Goal: Task Accomplishment & Management: Use online tool/utility

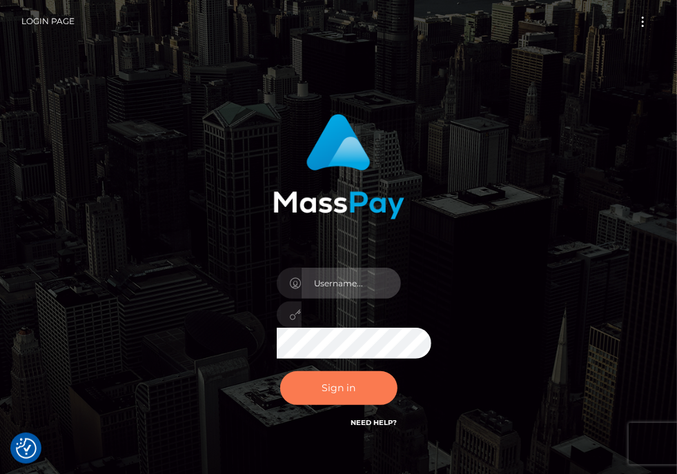
type input "aluasupport"
click at [373, 395] on button "Sign in" at bounding box center [338, 388] width 117 height 34
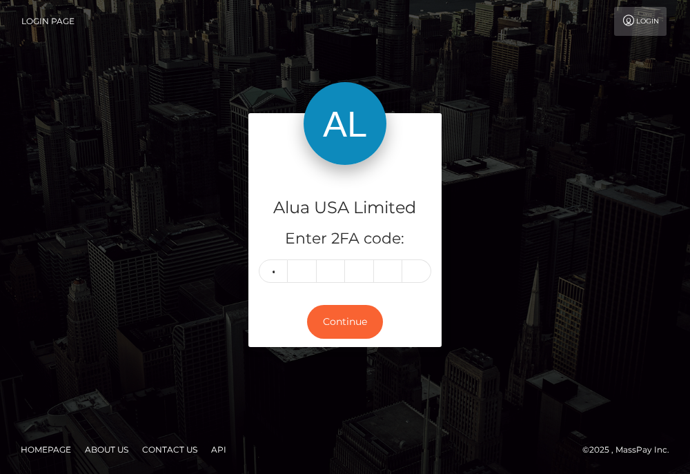
type input "8"
type input "3"
type input "9"
type input "3"
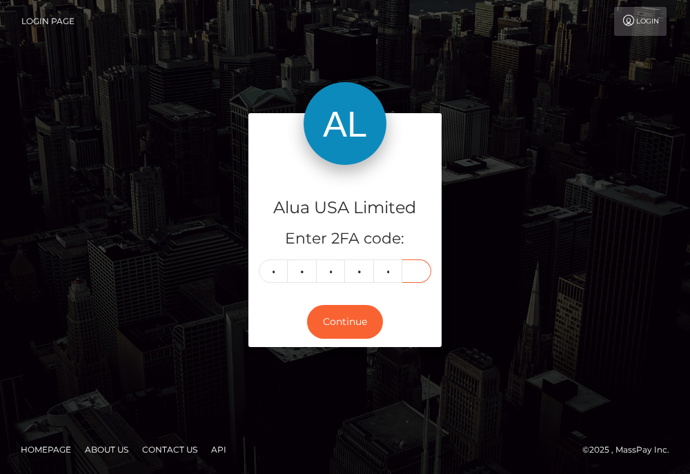
type input "4"
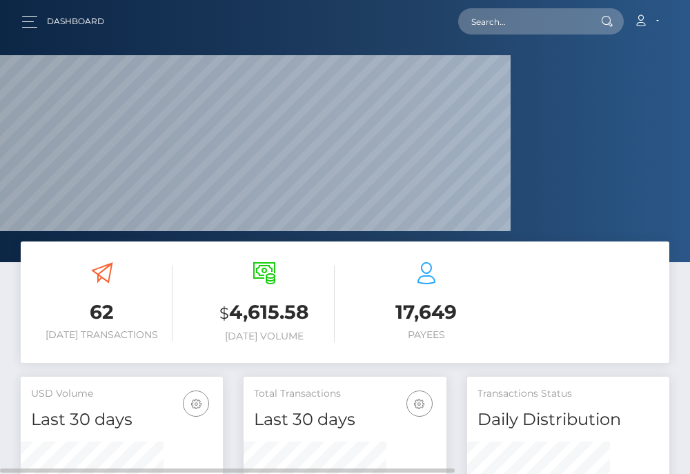
scroll to position [268, 142]
click at [540, 17] on input "text" at bounding box center [523, 21] width 130 height 26
paste input "67c3d73883c359ee9d0b8f7e"
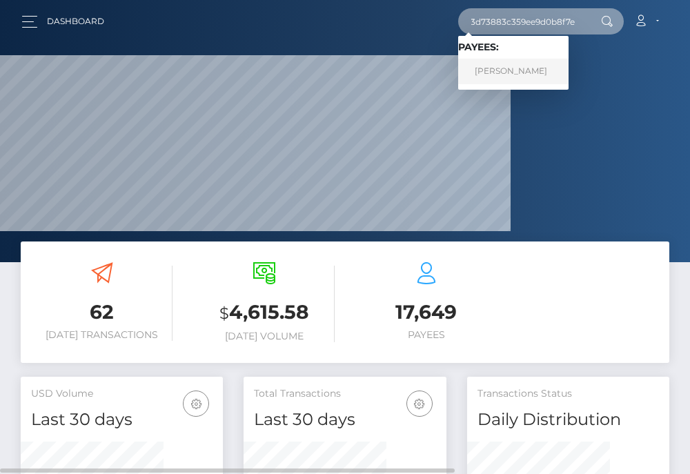
type input "67c3d73883c359ee9d0b8f7e"
click at [515, 72] on link "April Lofstrom" at bounding box center [513, 72] width 110 height 26
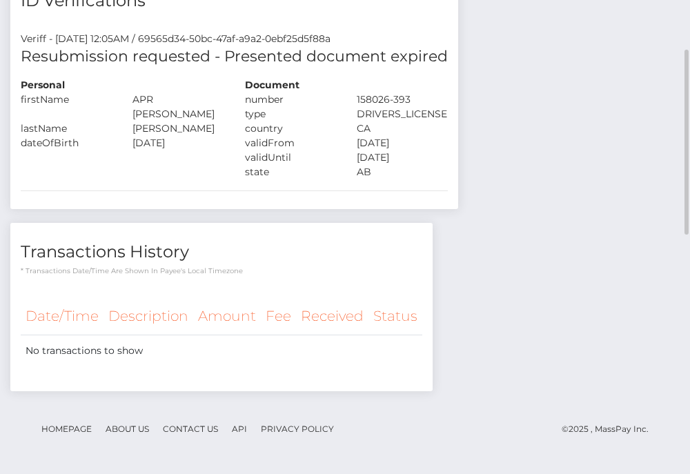
scroll to position [345, 0]
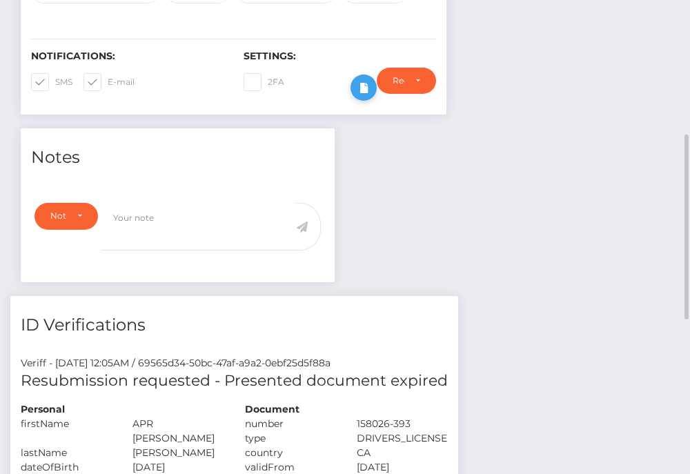
click at [372, 97] on icon at bounding box center [363, 87] width 17 height 17
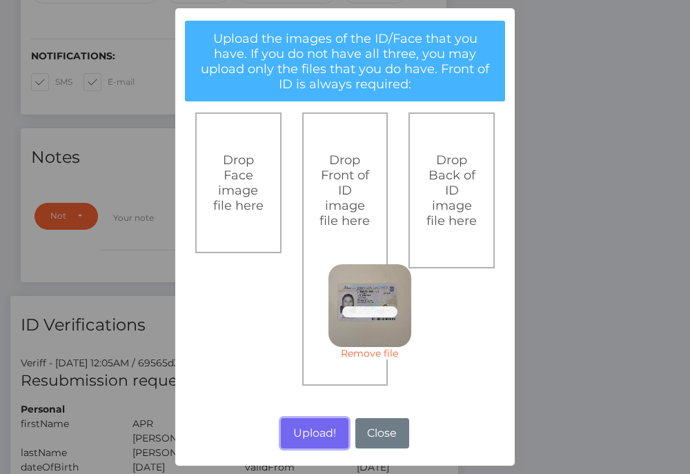
click at [314, 436] on button "Upload!" at bounding box center [314, 433] width 67 height 30
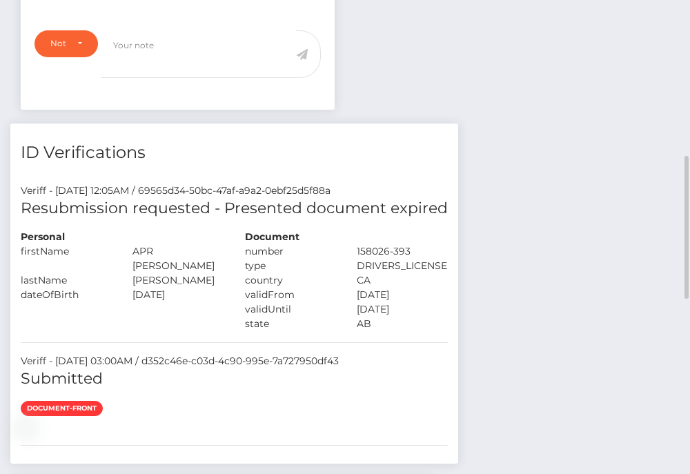
scroll to position [863, 0]
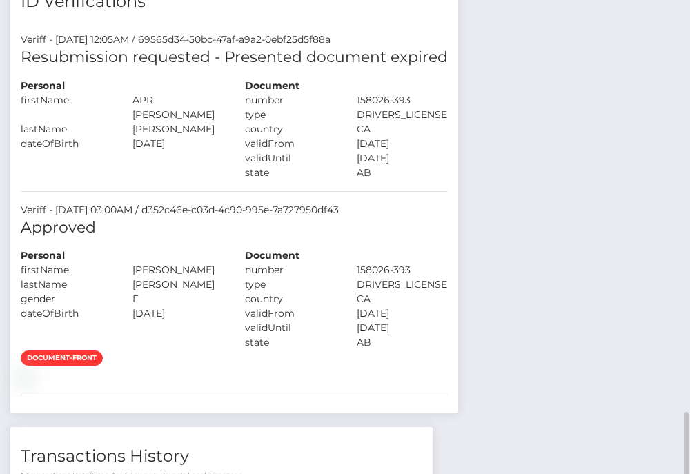
scroll to position [863, 0]
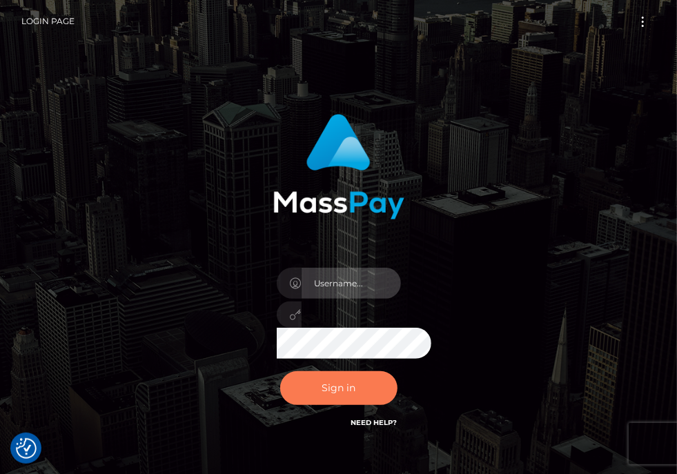
type input "aluasupport"
click at [367, 388] on button "Sign in" at bounding box center [338, 388] width 117 height 34
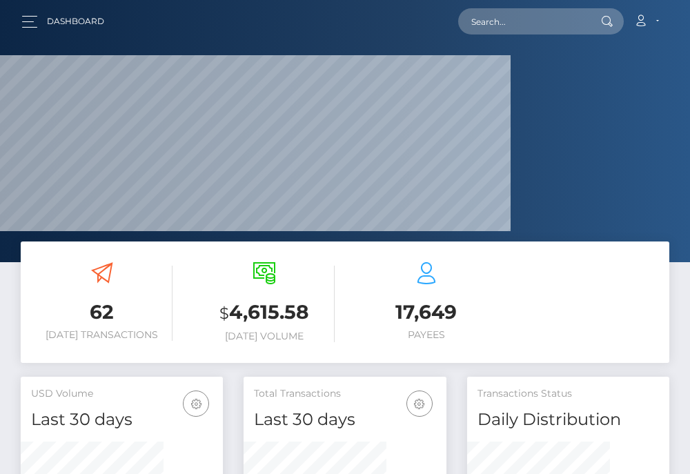
scroll to position [268, 142]
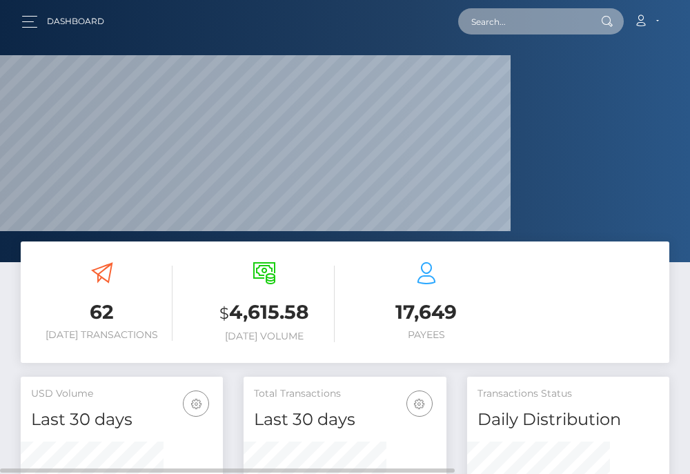
click at [567, 23] on input "text" at bounding box center [523, 21] width 130 height 26
paste input "67f0e7c41892ab22bc0c03e5"
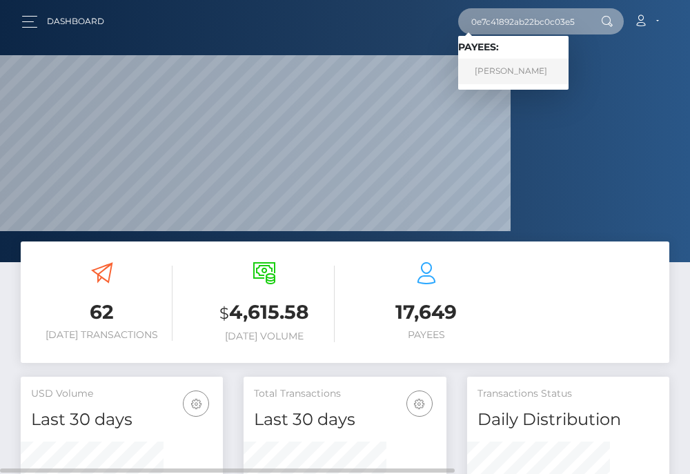
type input "67f0e7c41892ab22bc0c03e5"
click at [538, 71] on link "Mary Joy Montesa" at bounding box center [513, 72] width 110 height 26
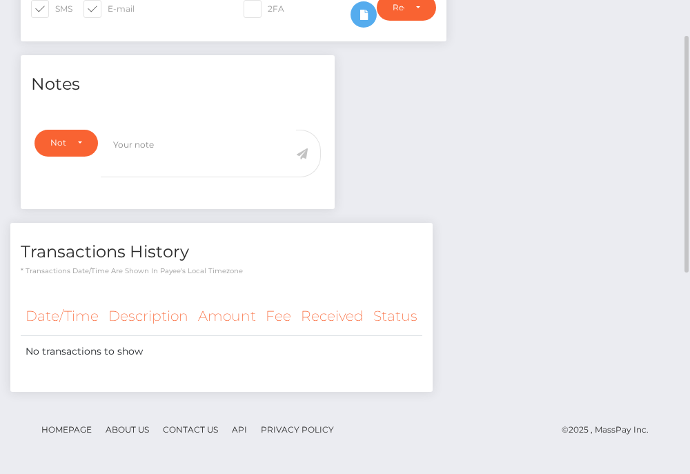
scroll to position [303, 0]
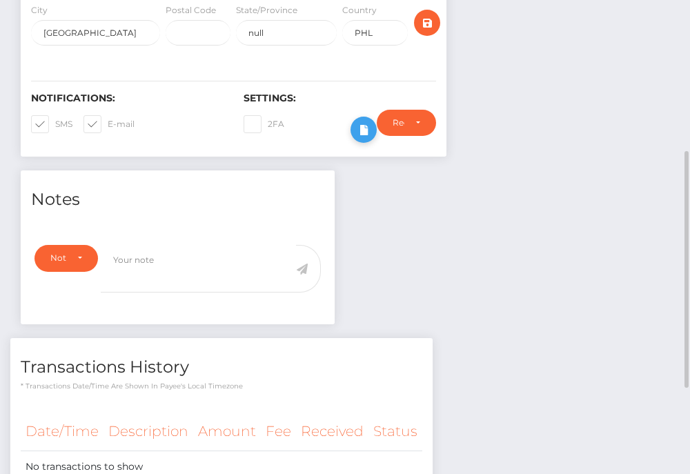
click at [372, 139] on icon at bounding box center [363, 129] width 17 height 17
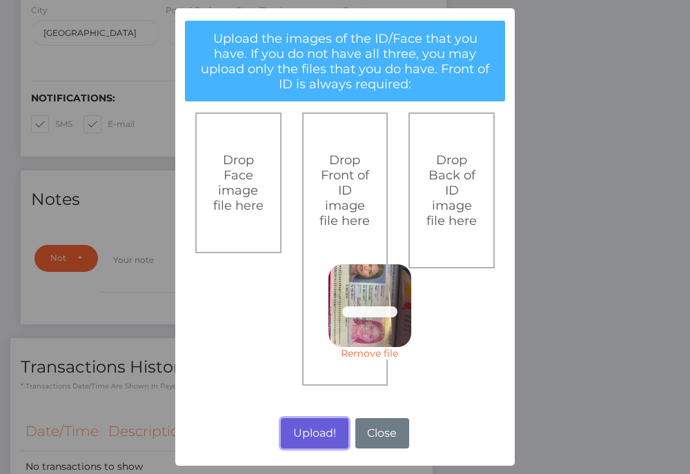
click at [299, 434] on button "Upload!" at bounding box center [314, 433] width 67 height 30
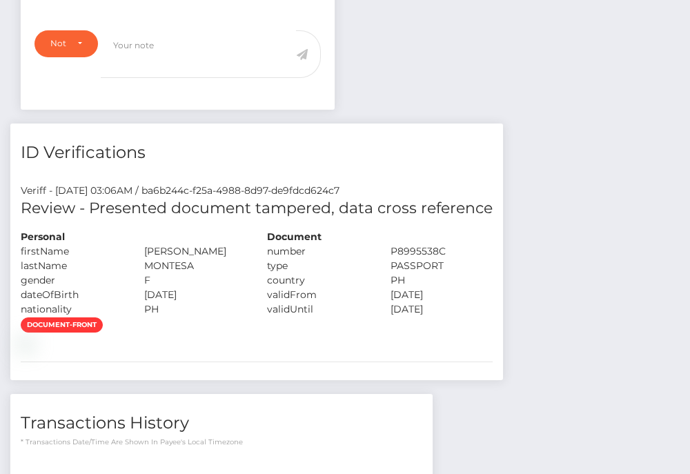
scroll to position [173, 0]
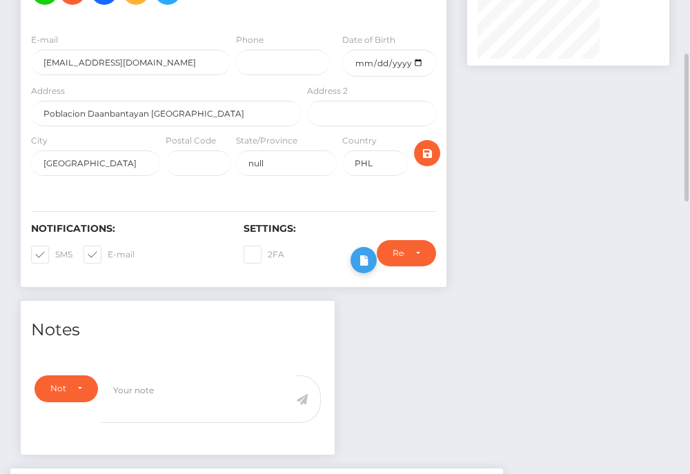
click at [372, 269] on icon at bounding box center [363, 260] width 17 height 17
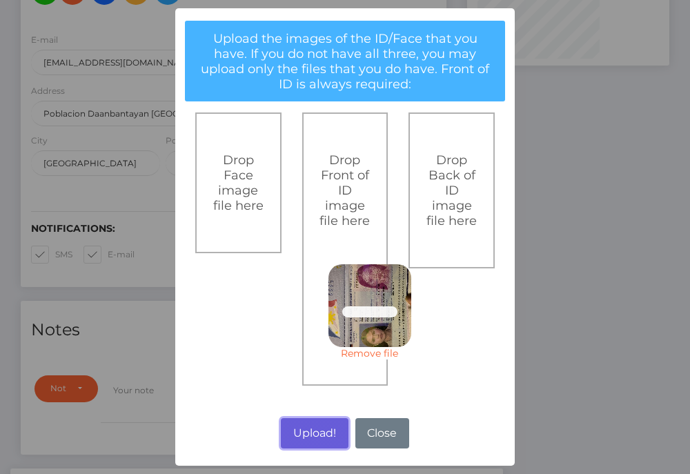
click at [318, 427] on button "Upload!" at bounding box center [314, 433] width 67 height 30
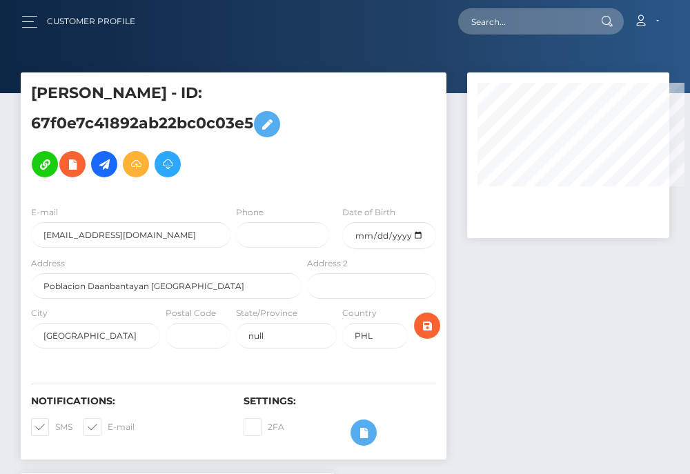
select select
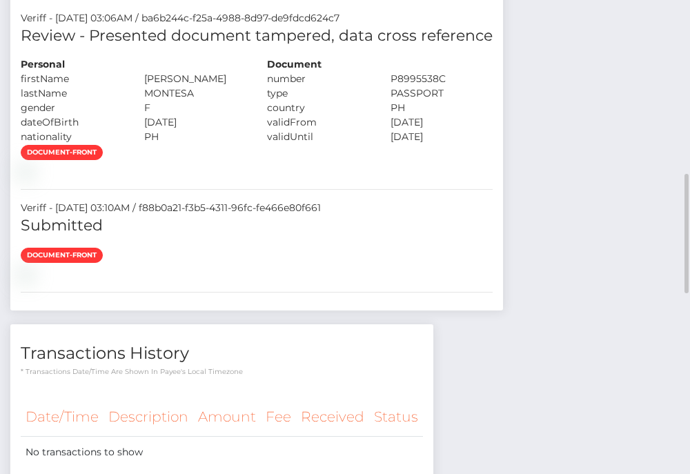
scroll to position [165, 142]
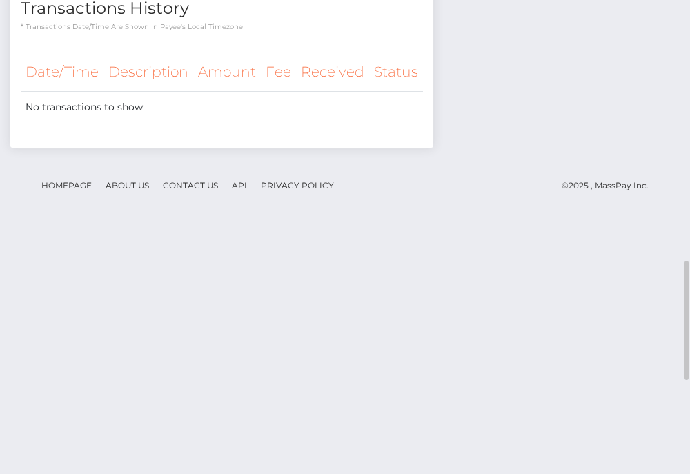
scroll to position [1208, 0]
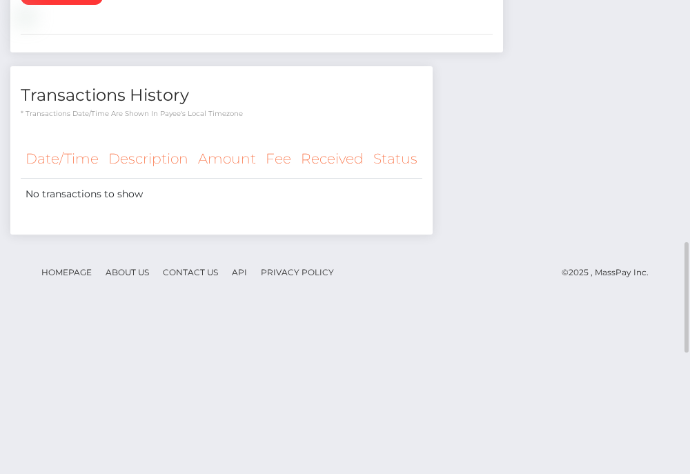
scroll to position [1208, 0]
